Goal: Task Accomplishment & Management: Use online tool/utility

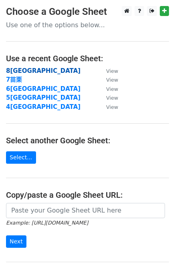
click at [16, 73] on strong "8[GEOGRAPHIC_DATA]" at bounding box center [43, 70] width 74 height 7
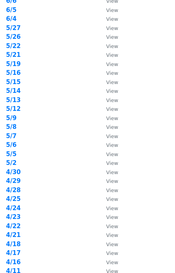
scroll to position [222, 0]
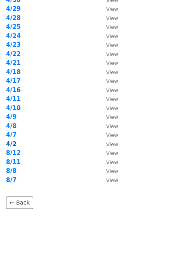
click at [13, 143] on strong "4/2" at bounding box center [11, 143] width 10 height 7
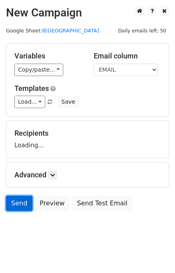
click at [26, 204] on form "Variables Copy/paste... {{旅宿名稱}} {{地址}} {{電話或手機}} {{EMAIL}} {{網址}} Email column…" at bounding box center [87, 129] width 163 height 172
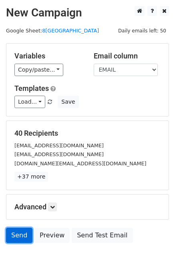
click at [18, 237] on link "Send" at bounding box center [19, 235] width 26 height 15
